Goal: Information Seeking & Learning: Learn about a topic

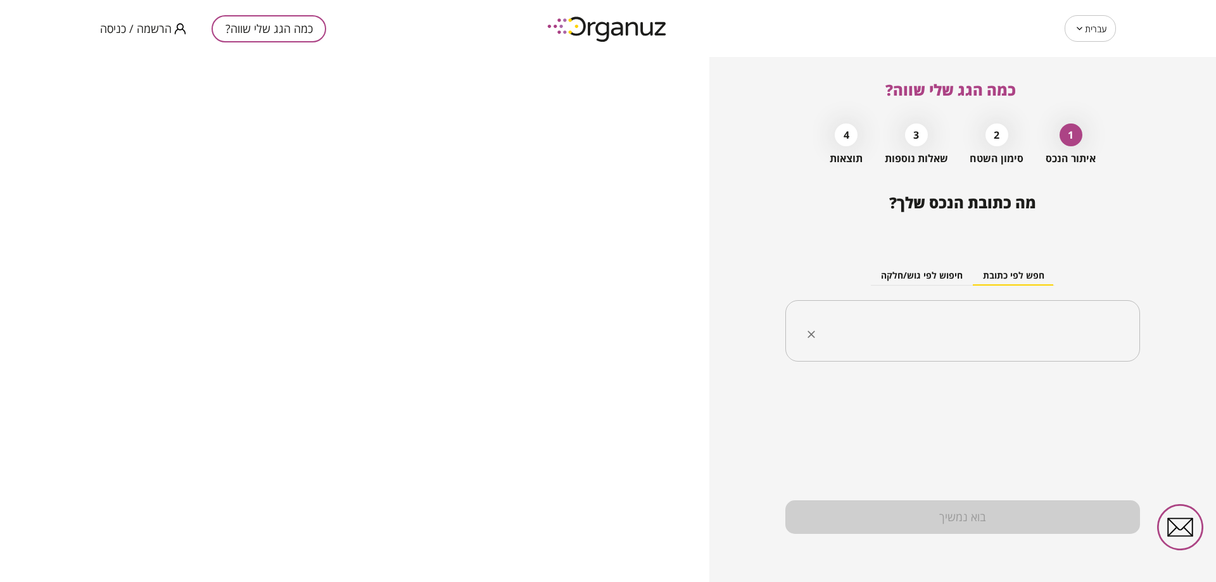
click at [927, 321] on input "text" at bounding box center [967, 332] width 315 height 32
click at [125, 44] on div "כמה הגג שלי שווה? הרשמה / כניסה" at bounding box center [303, 28] width 407 height 57
click at [146, 23] on span "הרשמה / כניסה" at bounding box center [136, 28] width 72 height 13
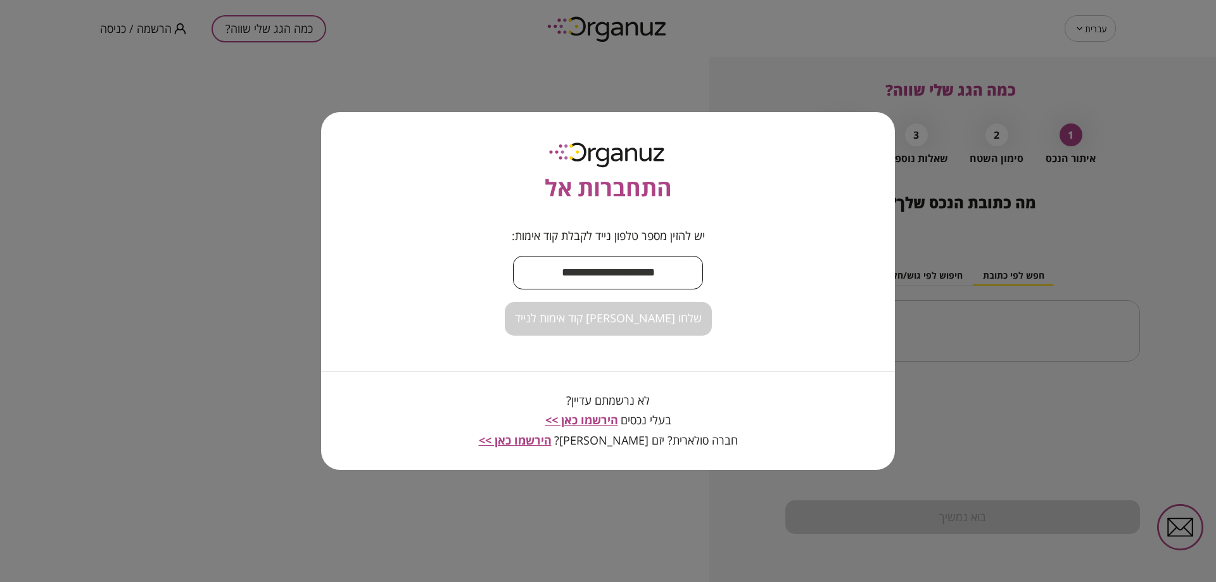
click at [650, 263] on input "text" at bounding box center [608, 272] width 190 height 37
type input "**********"
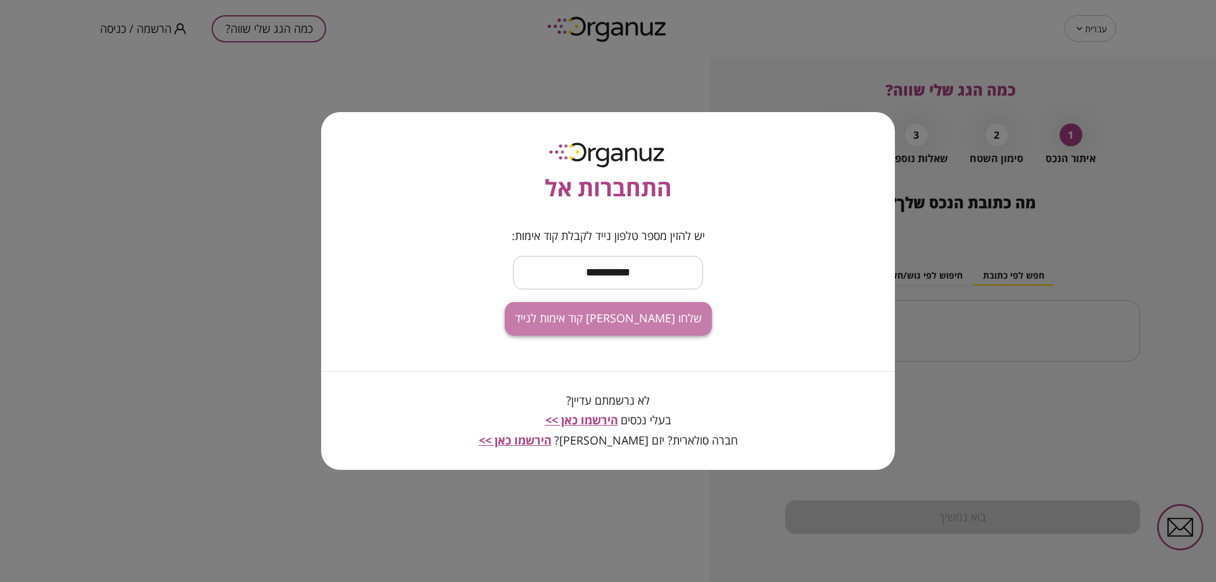
click at [646, 319] on span "שלחו [PERSON_NAME] קוד אימות לנייד" at bounding box center [608, 319] width 187 height 14
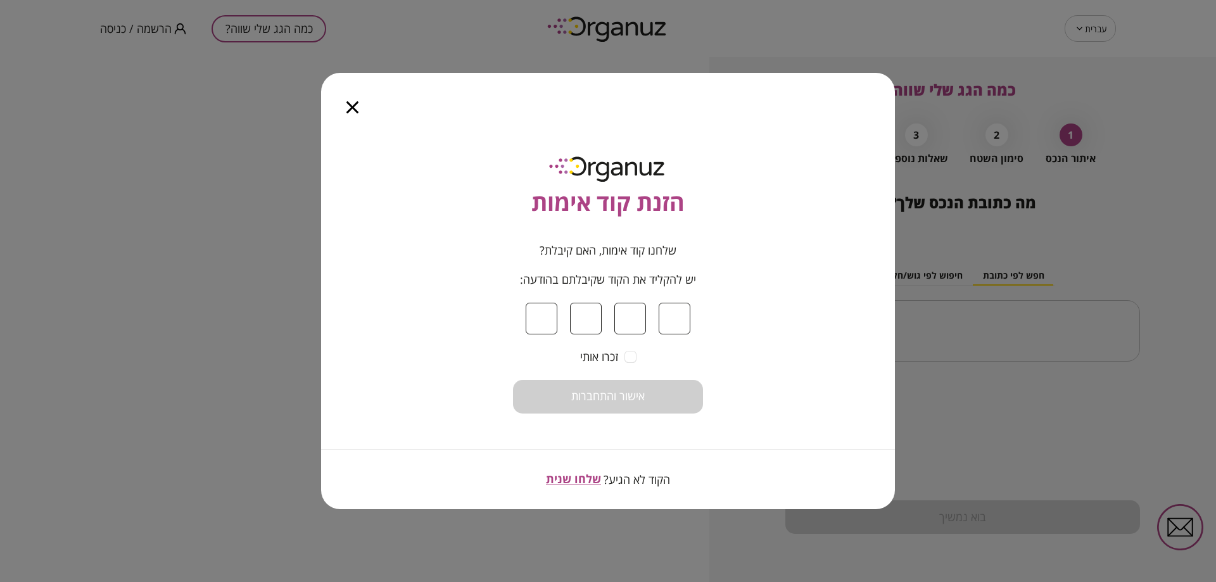
type input "*"
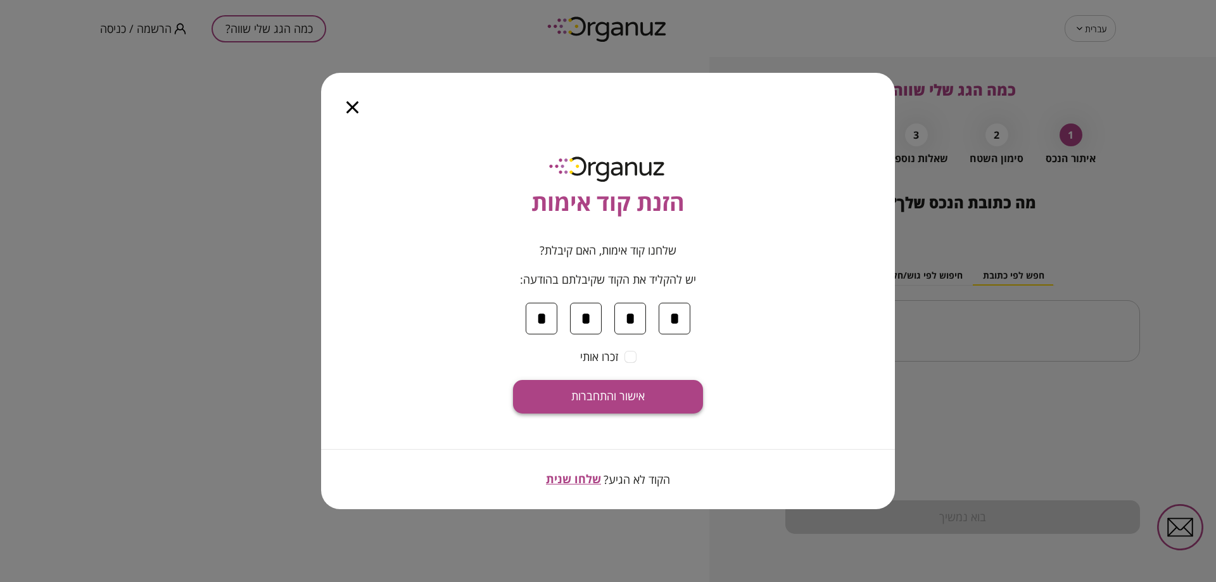
type input "*"
click at [651, 388] on button "אישור והתחברות" at bounding box center [608, 397] width 190 height 34
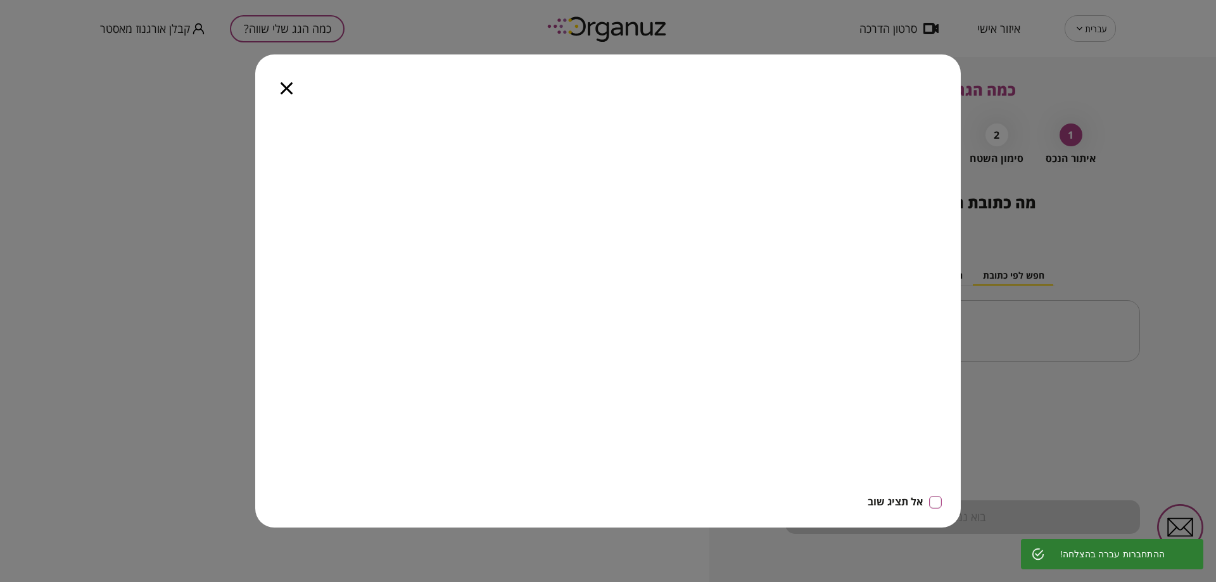
click at [284, 91] on icon "button" at bounding box center [287, 88] width 12 height 12
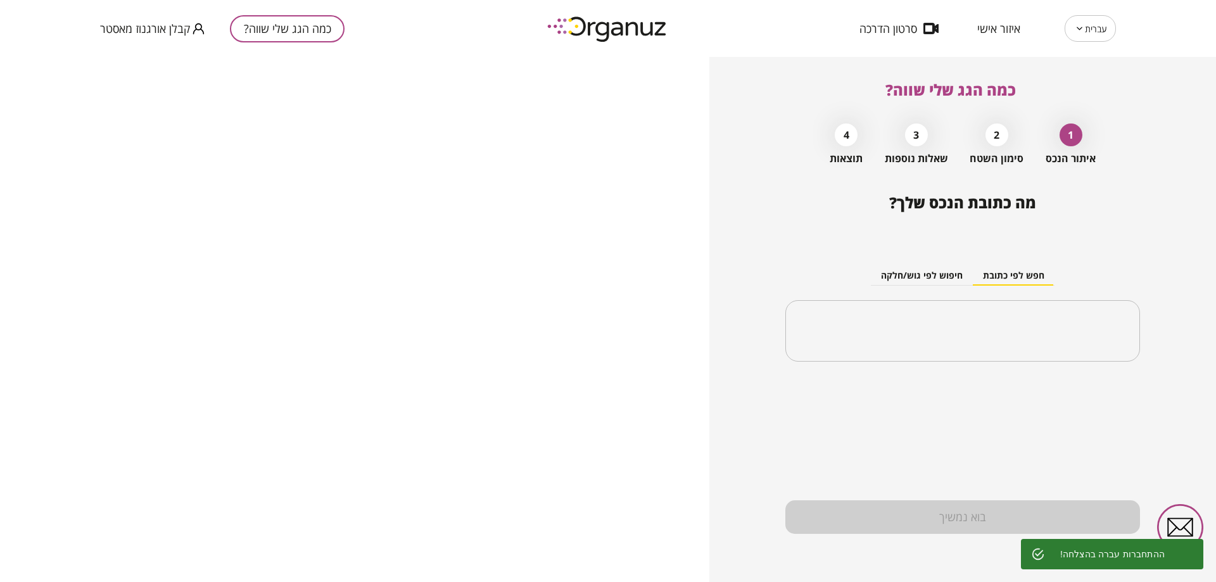
click at [1009, 28] on span "איזור אישי" at bounding box center [999, 28] width 43 height 13
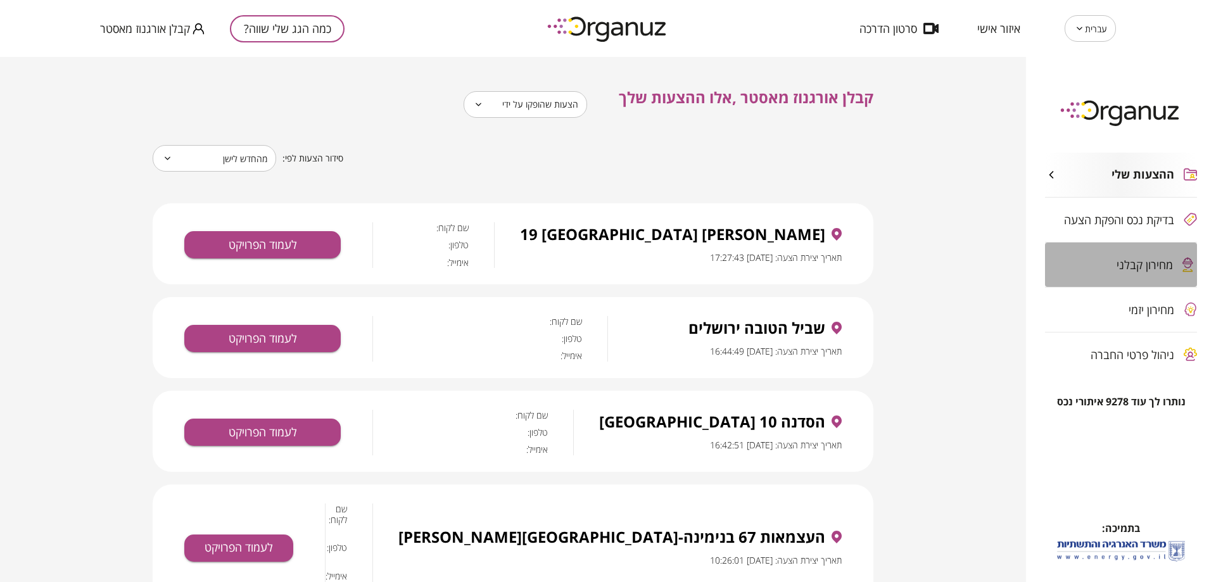
click at [1092, 267] on div "מחירון קבלני" at bounding box center [1109, 264] width 128 height 13
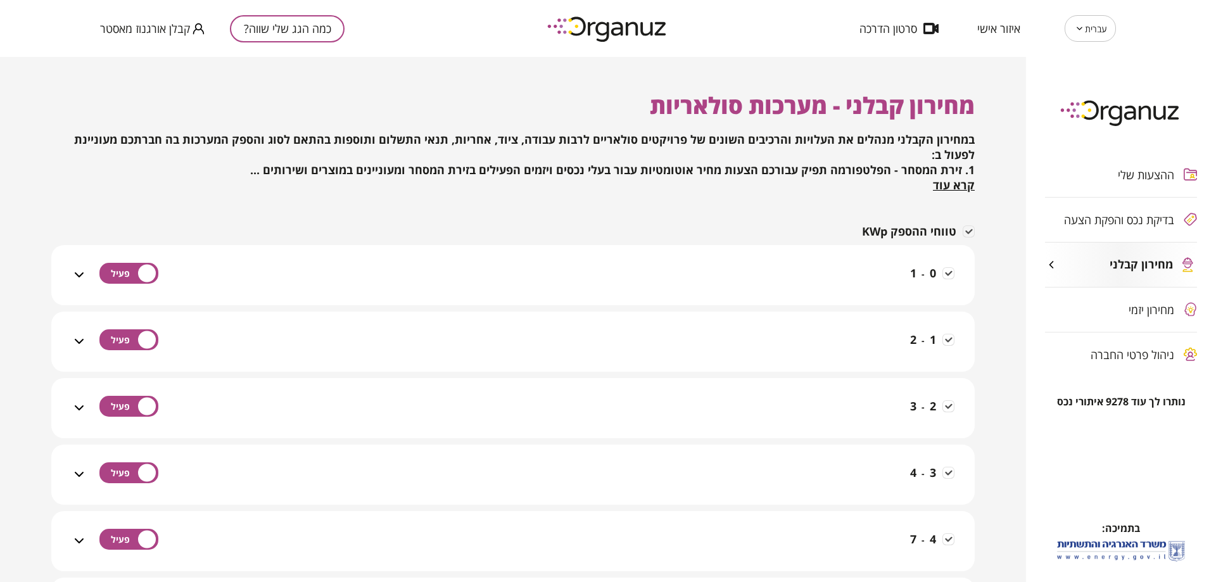
click at [86, 277] on icon at bounding box center [79, 274] width 15 height 15
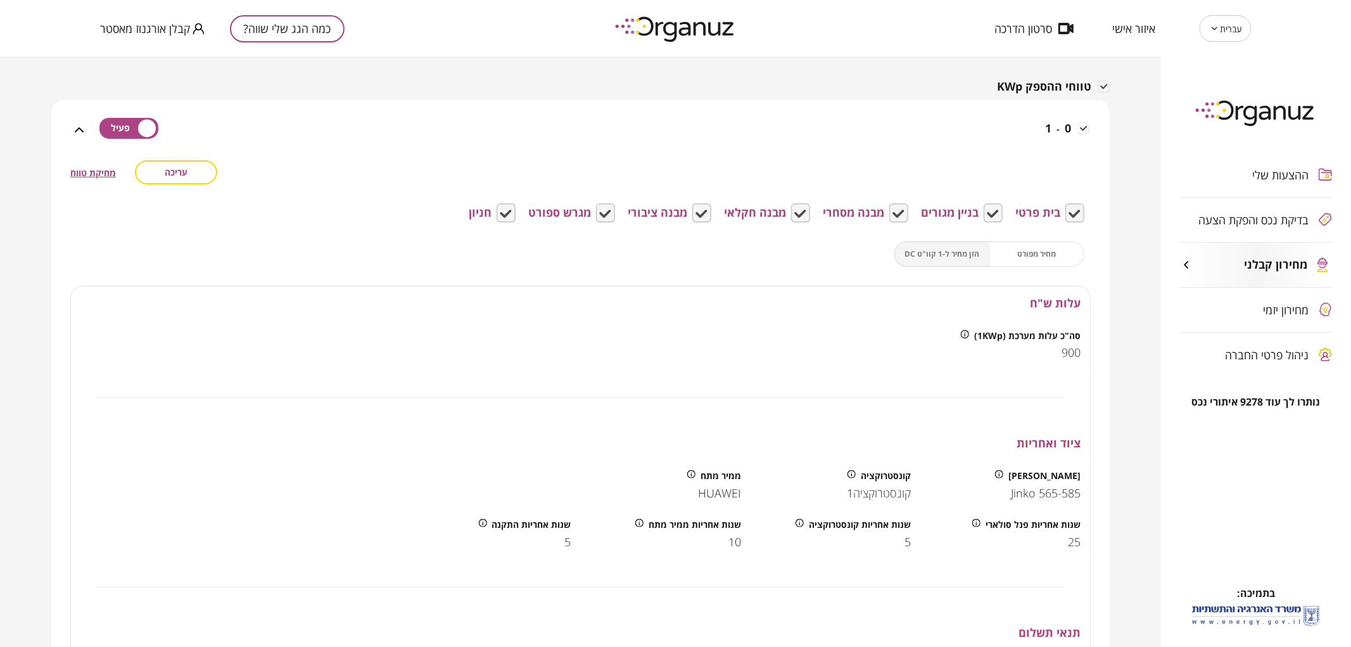
scroll to position [130, 0]
